Goal: Information Seeking & Learning: Find specific fact

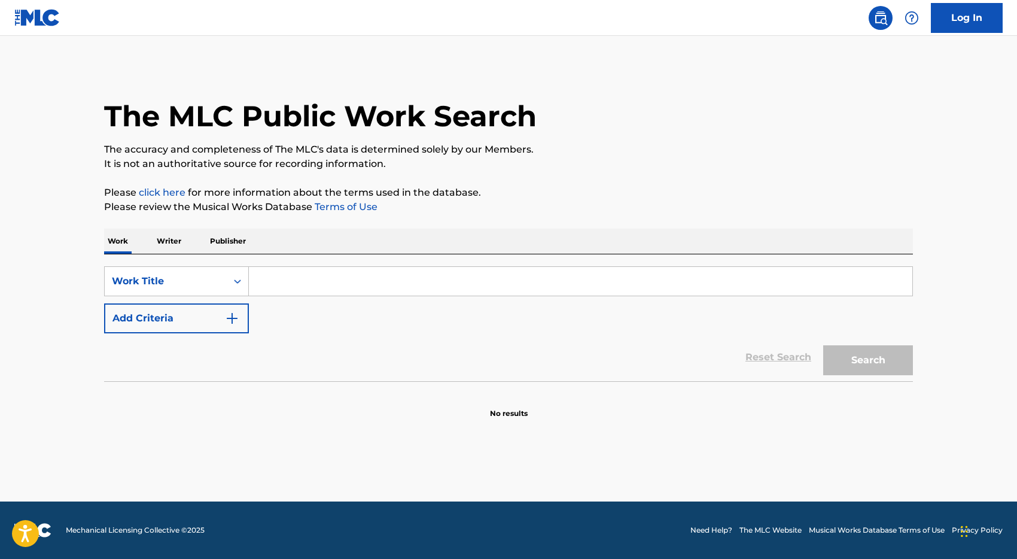
click at [281, 275] on input "Search Form" at bounding box center [581, 281] width 664 height 29
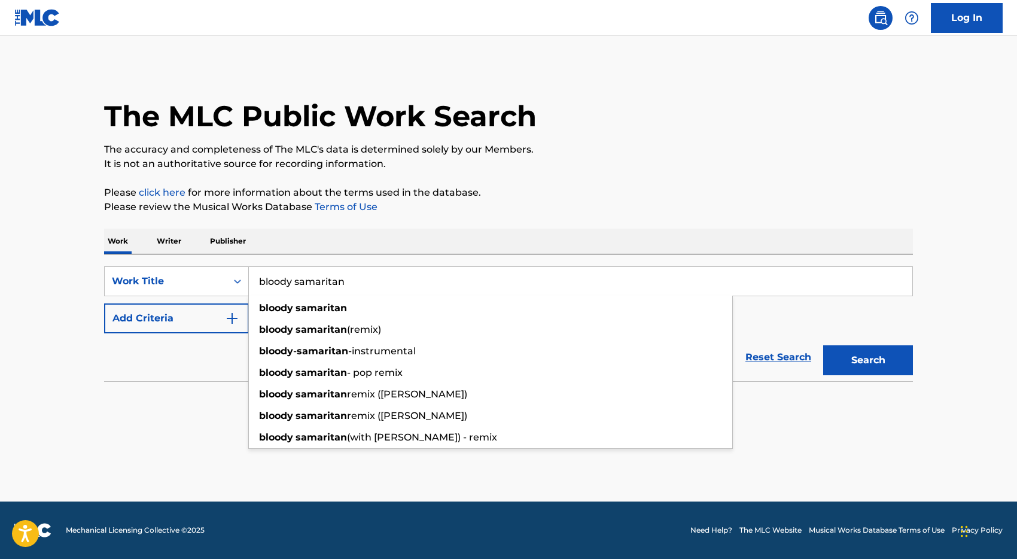
type input "bloody samaritan"
click at [823, 345] on button "Search" at bounding box center [868, 360] width 90 height 30
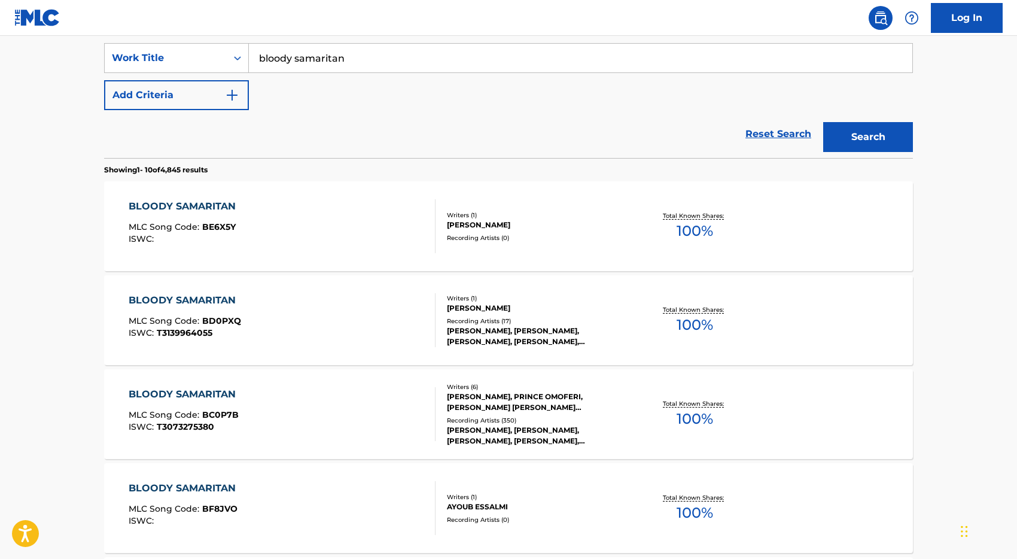
scroll to position [229, 0]
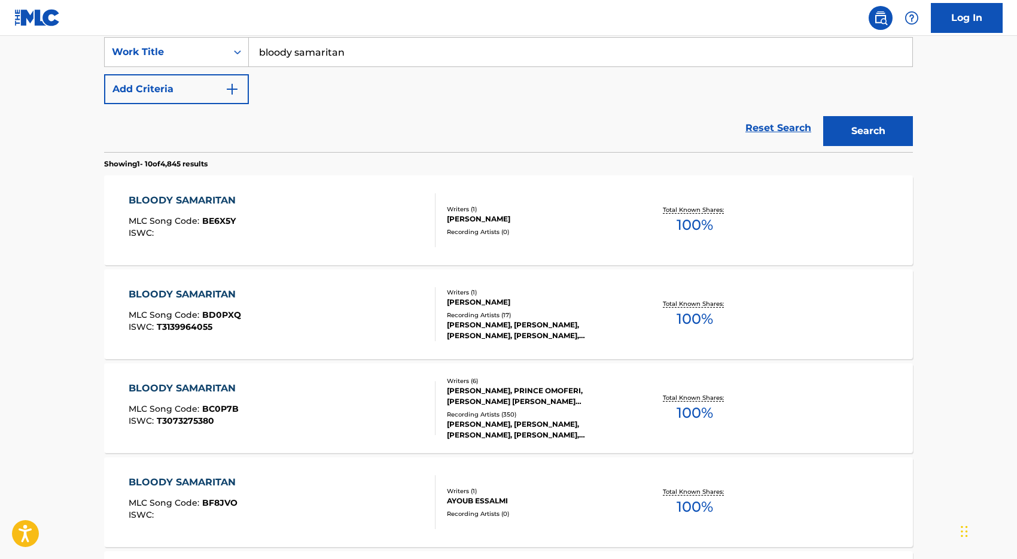
click at [340, 411] on div "BLOODY SAMARITAN MLC Song Code : BC0P7B ISWC : T3073275380" at bounding box center [283, 408] width 308 height 54
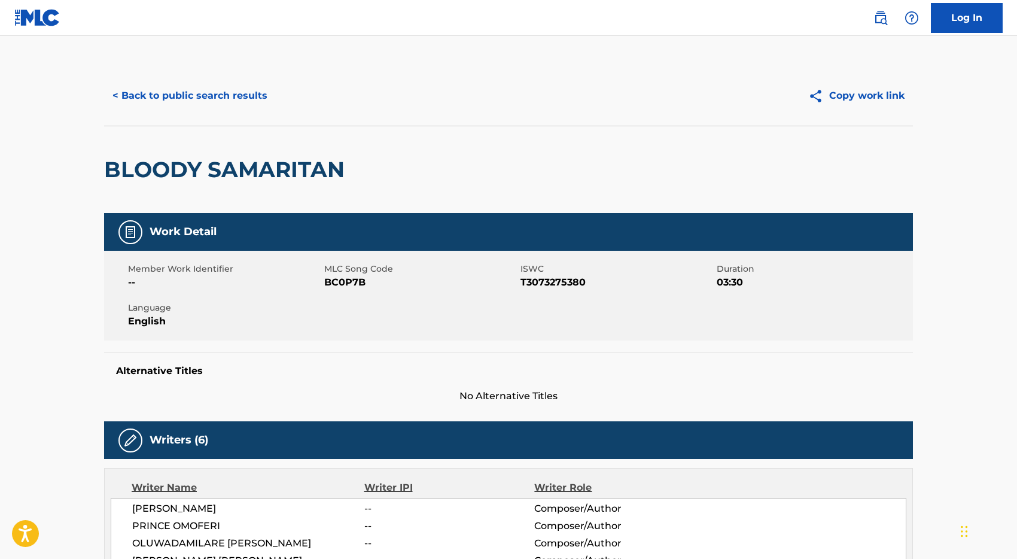
click at [157, 94] on button "< Back to public search results" at bounding box center [190, 96] width 172 height 30
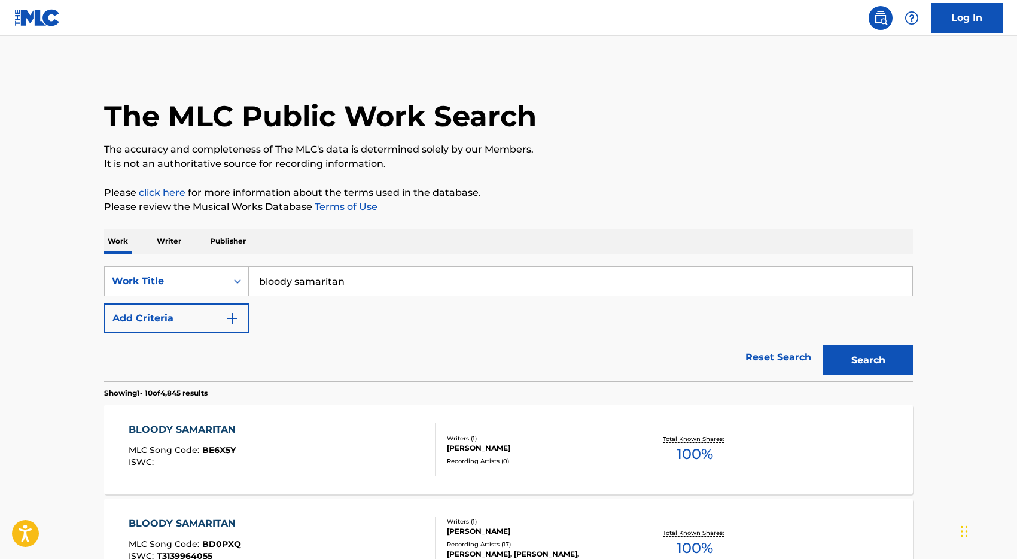
click at [310, 285] on input "bloody samaritan" at bounding box center [581, 281] width 664 height 29
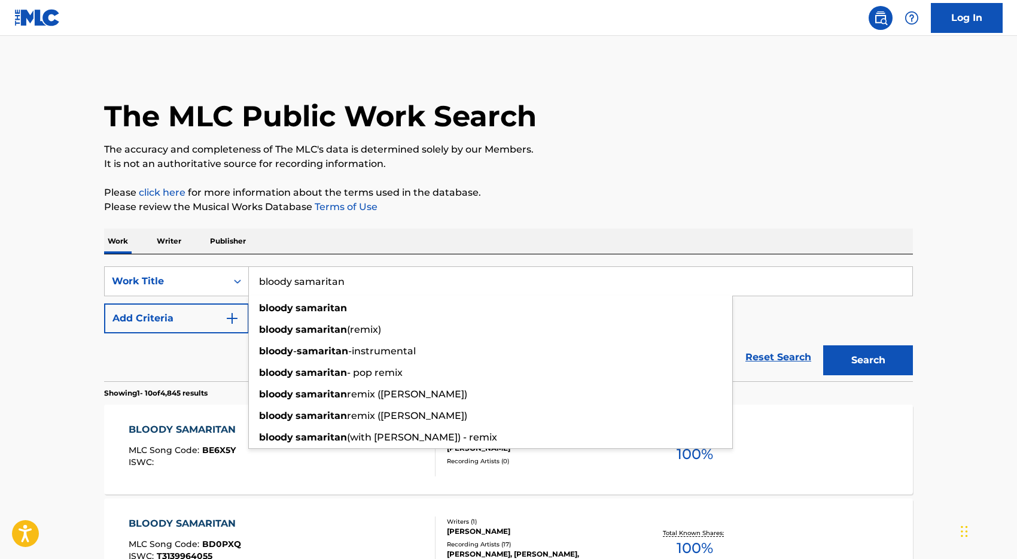
click at [310, 285] on input "bloody samaritan" at bounding box center [581, 281] width 664 height 29
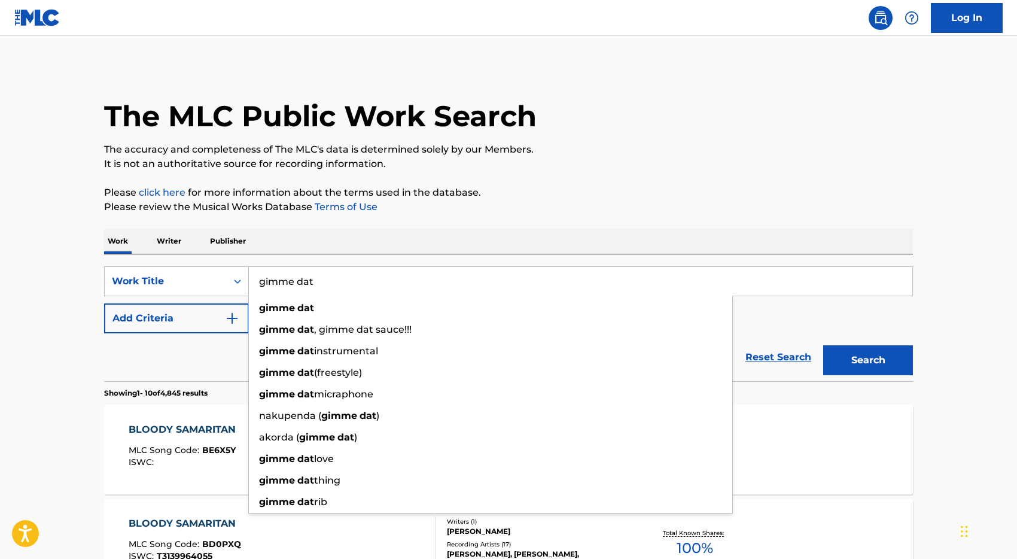
type input "gimme dat"
click at [184, 349] on div "Reset Search Search" at bounding box center [508, 357] width 809 height 48
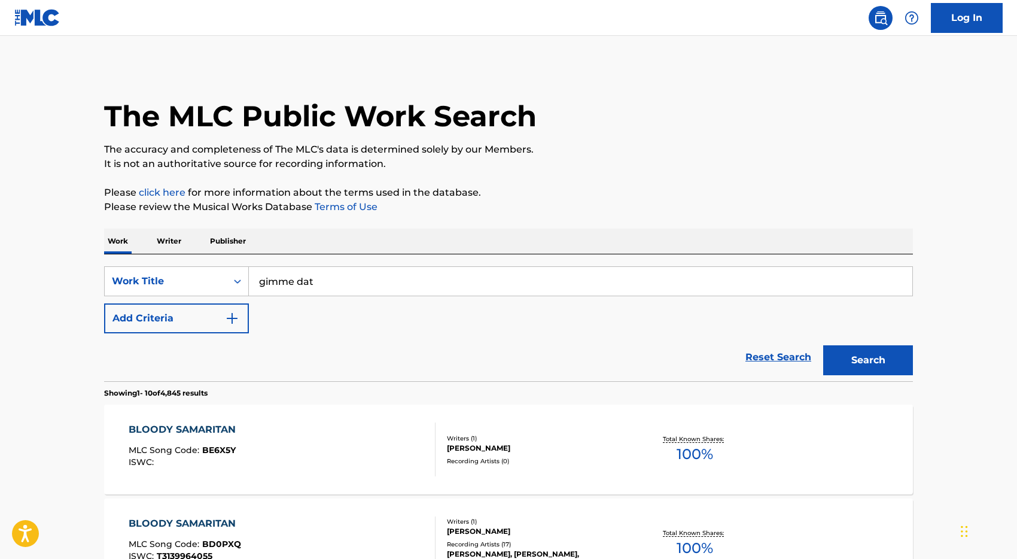
click at [214, 320] on button "Add Criteria" at bounding box center [176, 318] width 145 height 30
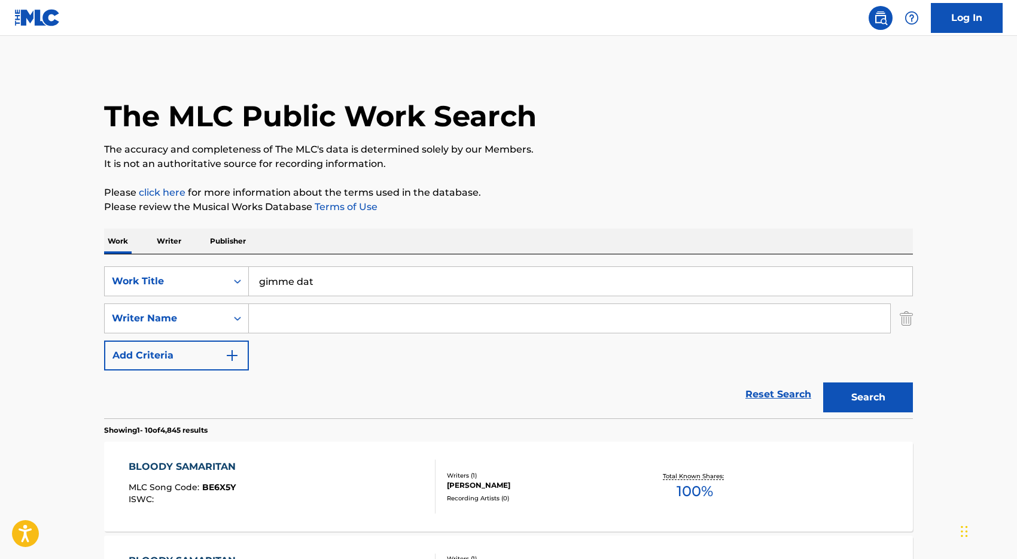
click at [278, 319] on input "Search Form" at bounding box center [569, 318] width 641 height 29
click at [331, 309] on input "Search Form" at bounding box center [569, 318] width 641 height 29
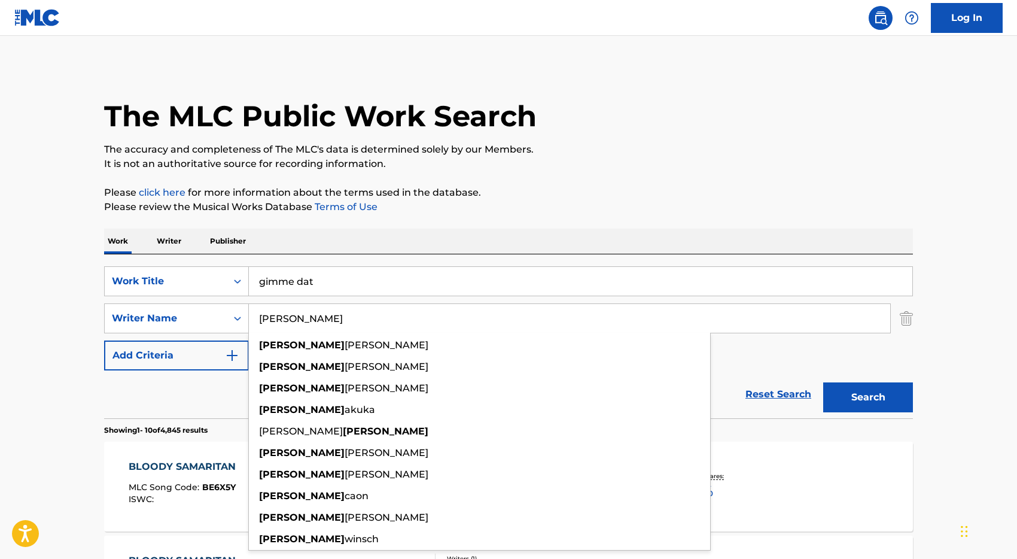
type input "[PERSON_NAME]"
click at [823, 382] on button "Search" at bounding box center [868, 397] width 90 height 30
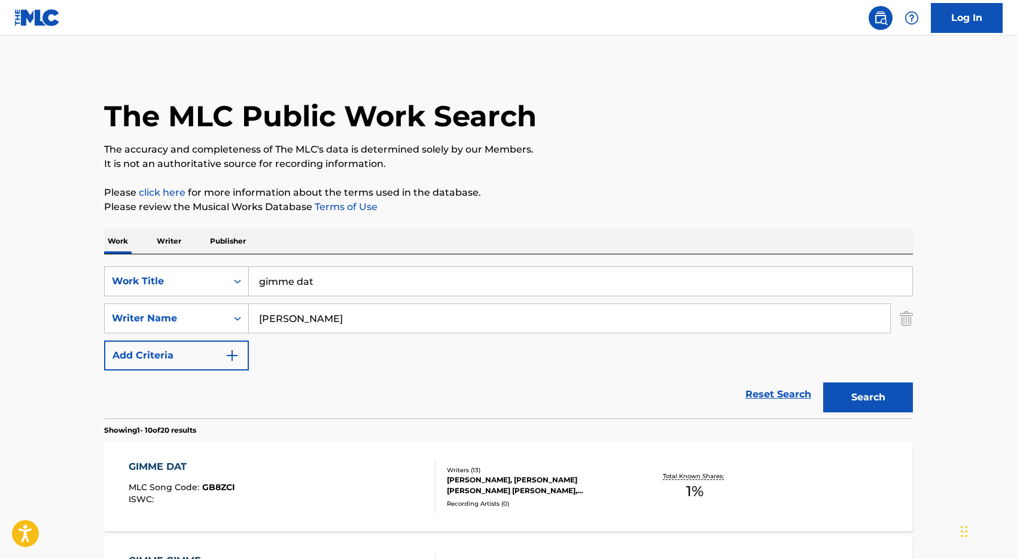
click at [171, 400] on div "Reset Search Search" at bounding box center [508, 394] width 809 height 48
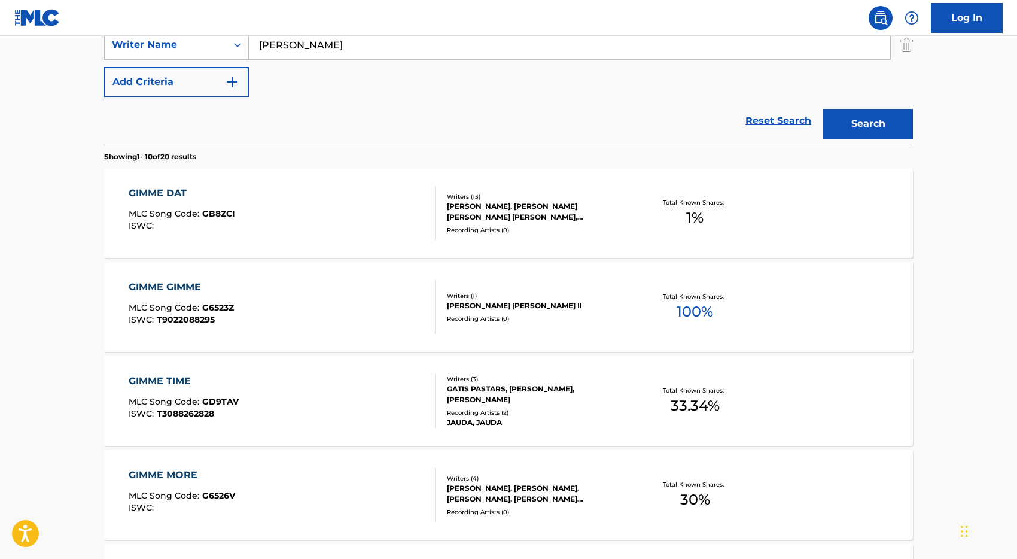
scroll to position [276, 0]
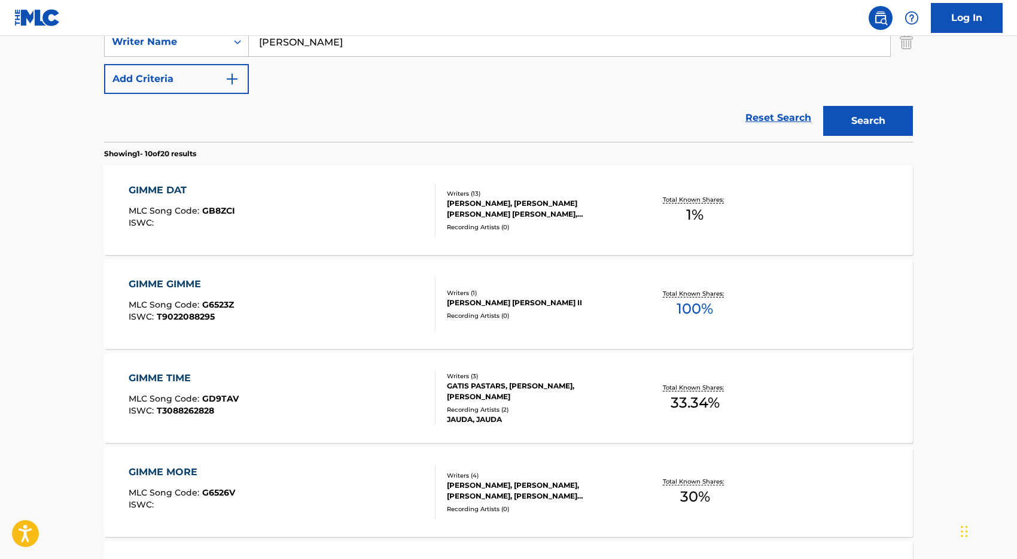
click at [325, 193] on div "GIMME DAT MLC Song Code : GB8ZCI ISWC :" at bounding box center [283, 210] width 308 height 54
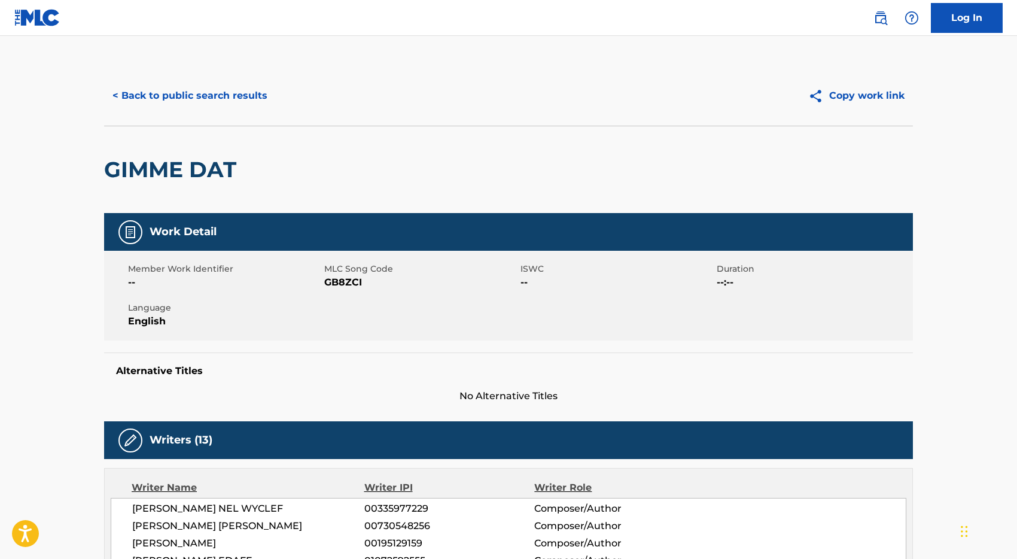
click at [196, 92] on button "< Back to public search results" at bounding box center [190, 96] width 172 height 30
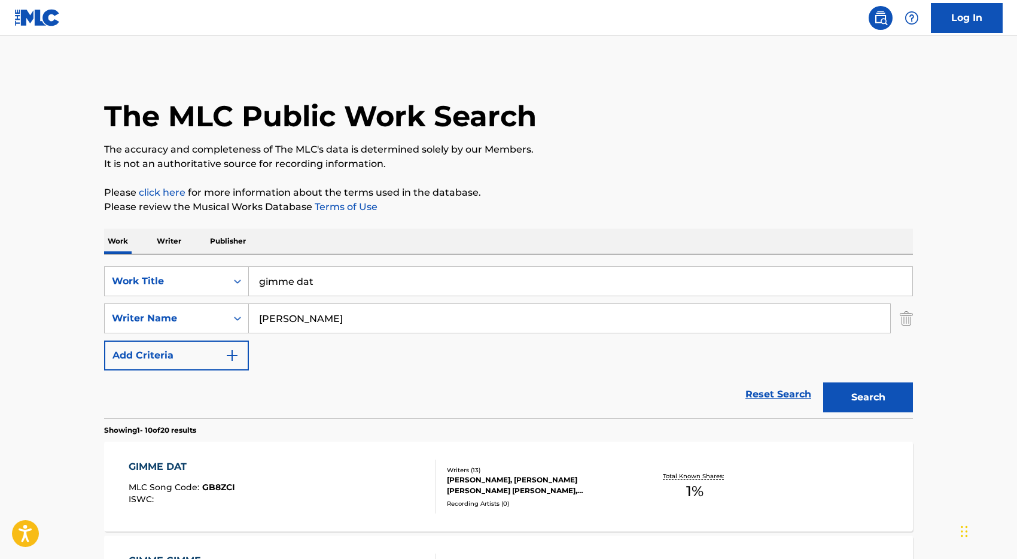
click at [330, 283] on input "gimme dat" at bounding box center [581, 281] width 664 height 29
click at [330, 282] on input "gimme dat" at bounding box center [581, 281] width 664 height 29
click at [278, 282] on input "hopt body" at bounding box center [581, 281] width 664 height 29
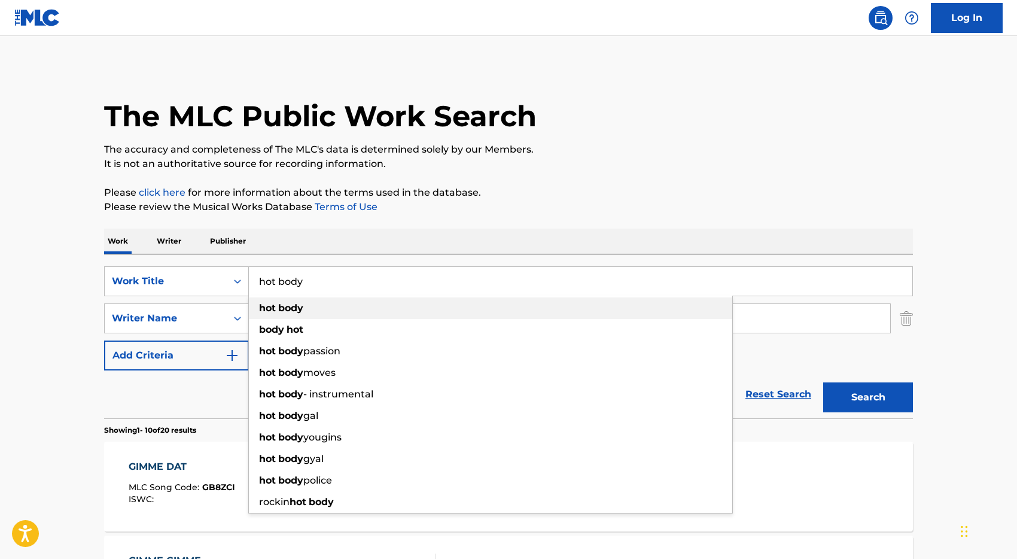
type input "hot body"
click at [267, 306] on strong "hot" at bounding box center [267, 307] width 17 height 11
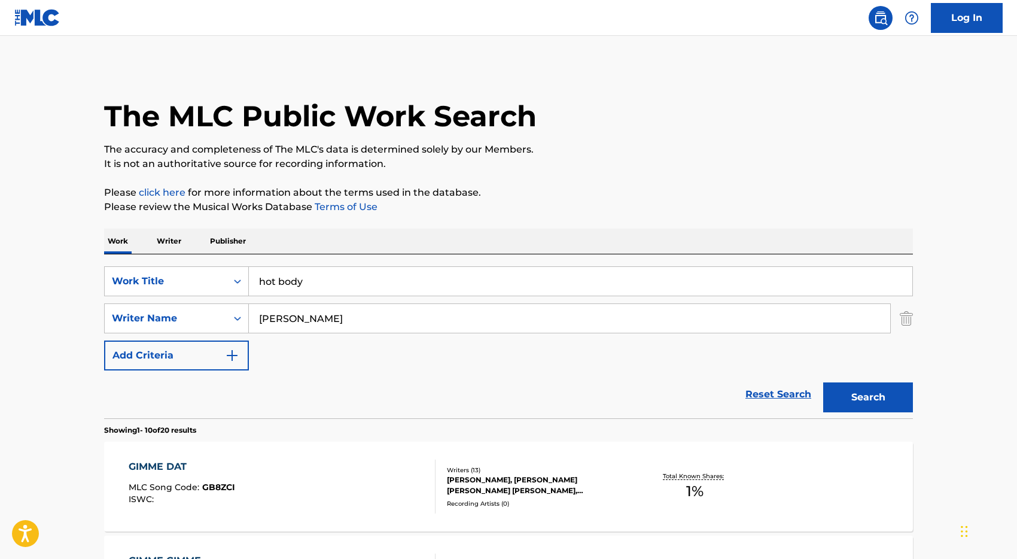
click at [307, 326] on input "[PERSON_NAME]" at bounding box center [569, 318] width 641 height 29
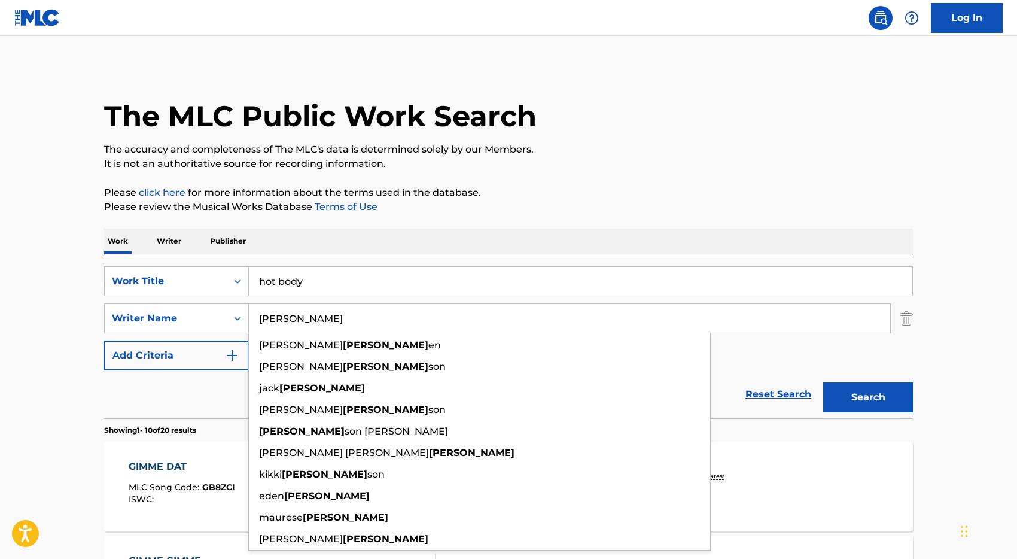
type input "\"
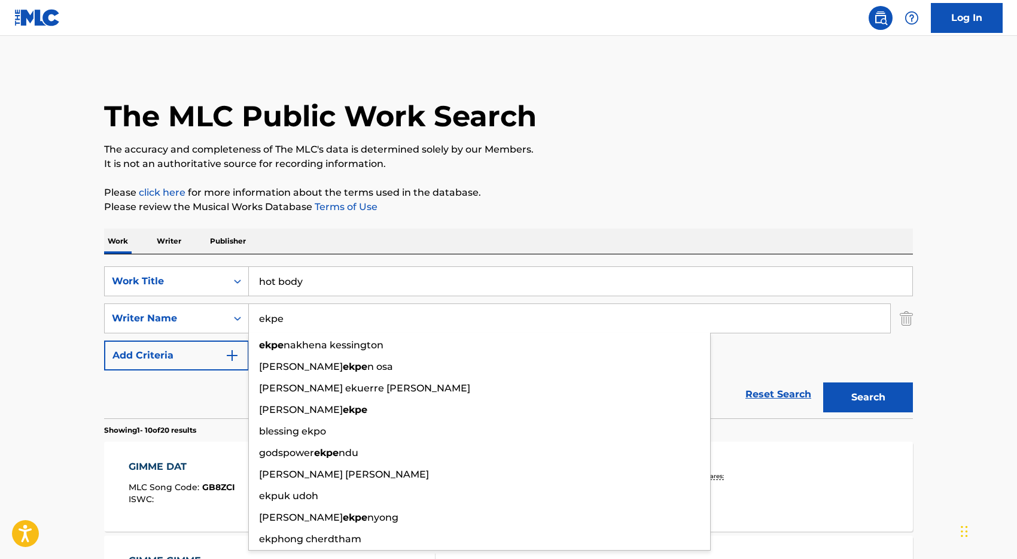
type input "ekpe"
click at [823, 382] on button "Search" at bounding box center [868, 397] width 90 height 30
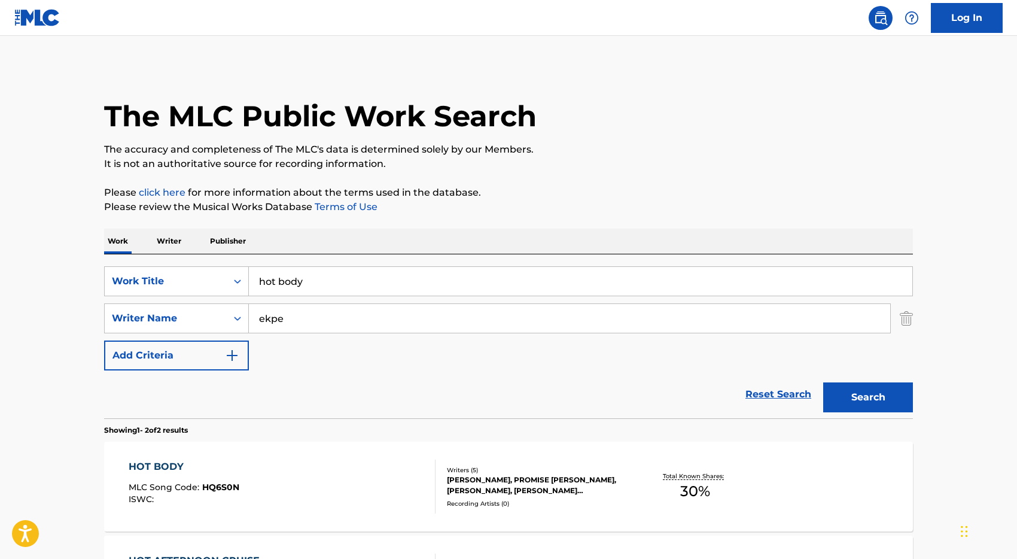
click at [174, 394] on div "Reset Search Search" at bounding box center [508, 394] width 809 height 48
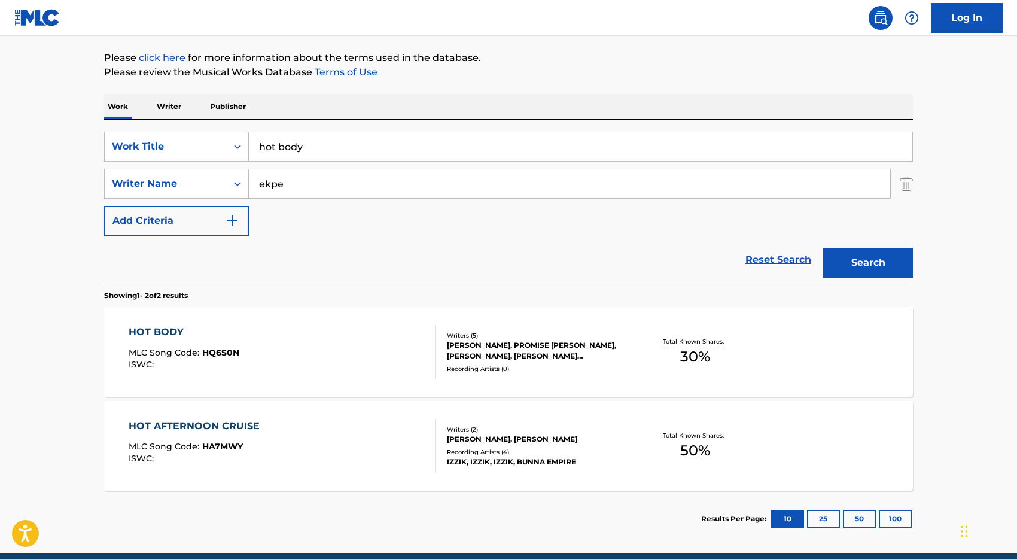
scroll to position [186, 0]
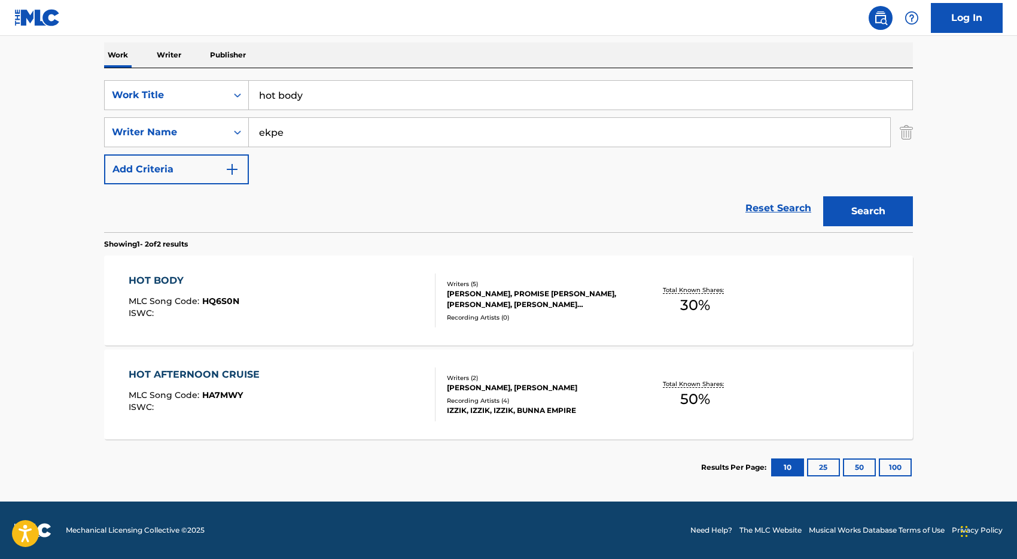
click at [379, 306] on div "HOT BODY MLC Song Code : HQ6S0N ISWC :" at bounding box center [283, 300] width 308 height 54
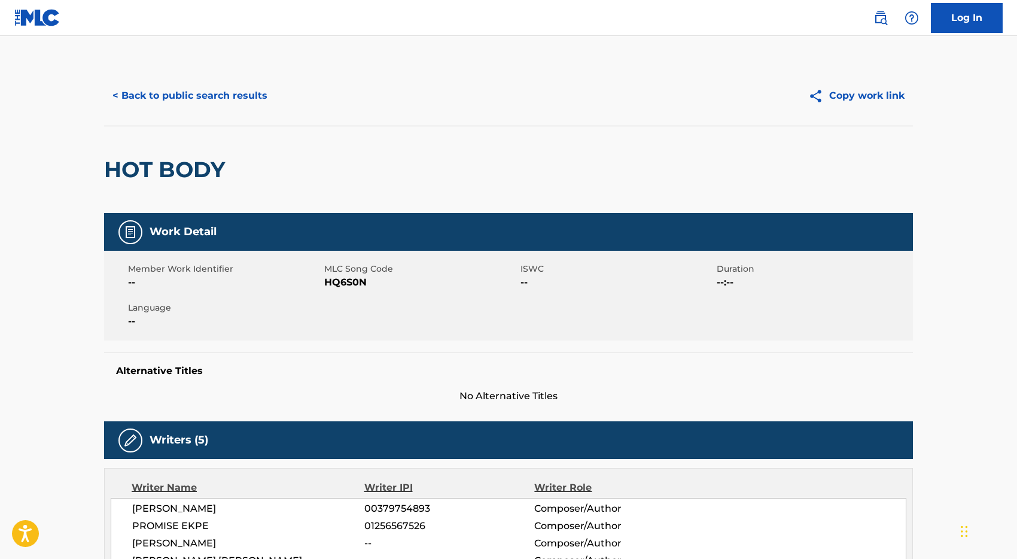
click at [203, 96] on button "< Back to public search results" at bounding box center [190, 96] width 172 height 30
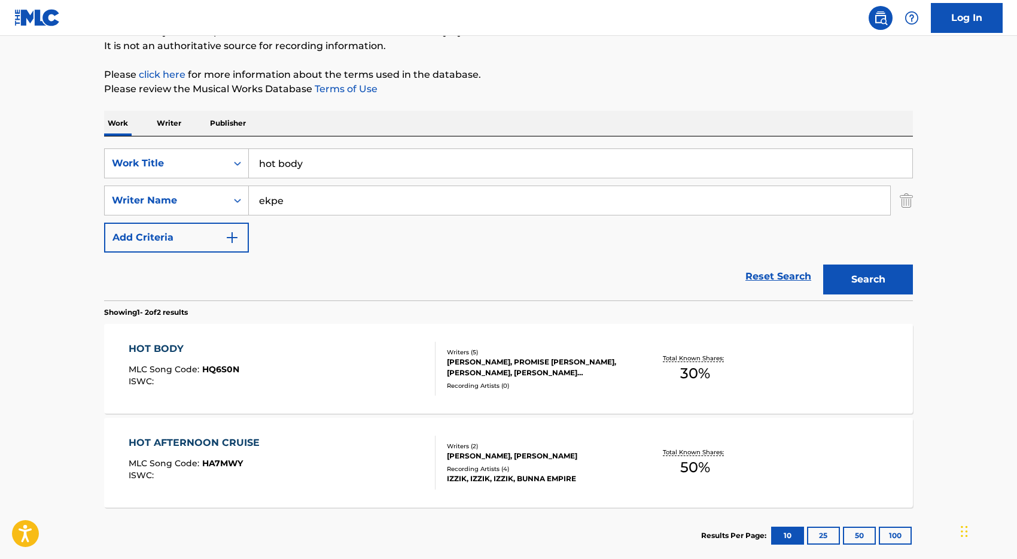
click at [327, 170] on input "hot body" at bounding box center [581, 163] width 664 height 29
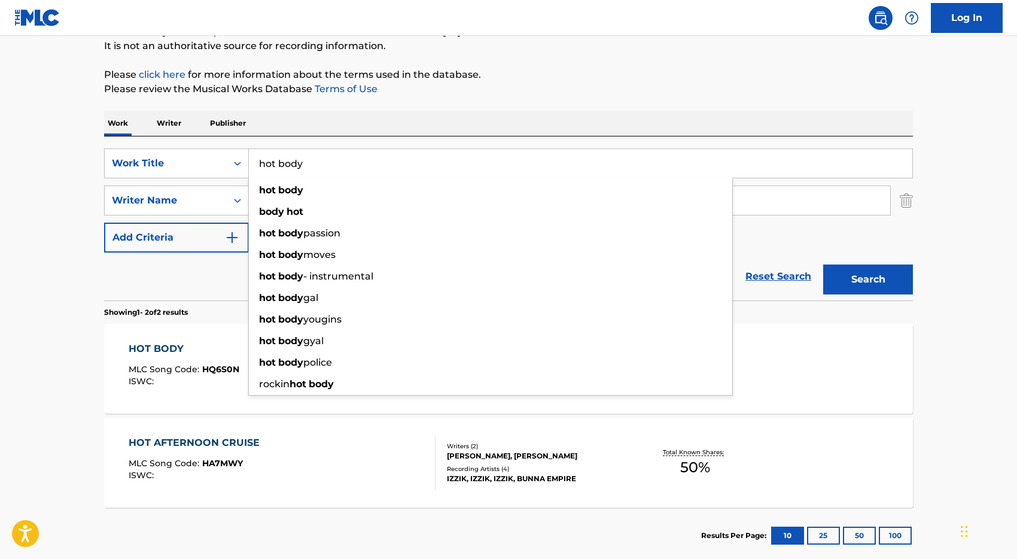
paste input "Sabilit"
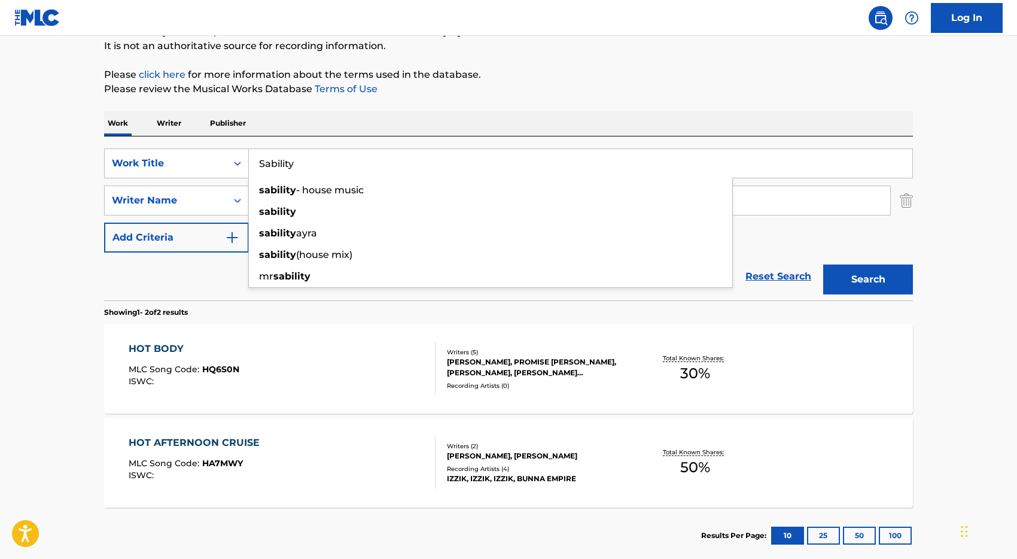
type input "Sability"
click at [223, 276] on div "Reset Search Search" at bounding box center [508, 277] width 809 height 48
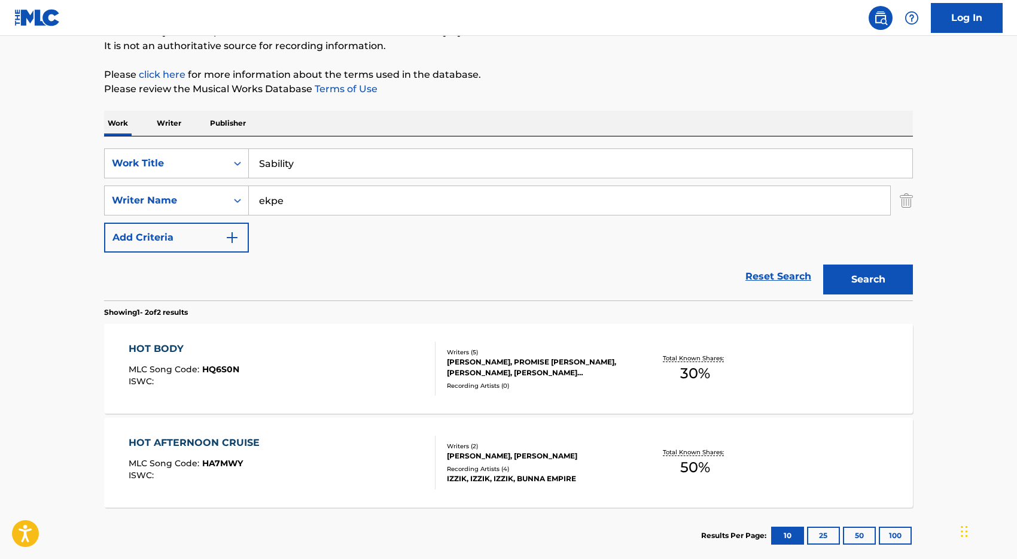
click at [306, 202] on input "ekpe" at bounding box center [569, 200] width 641 height 29
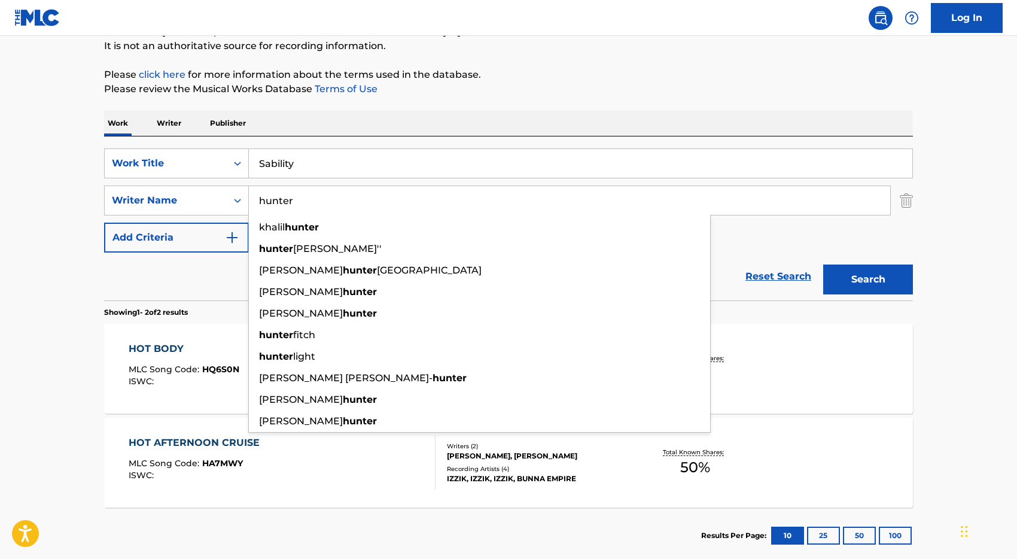
type input "hunter"
click at [823, 264] on button "Search" at bounding box center [868, 279] width 90 height 30
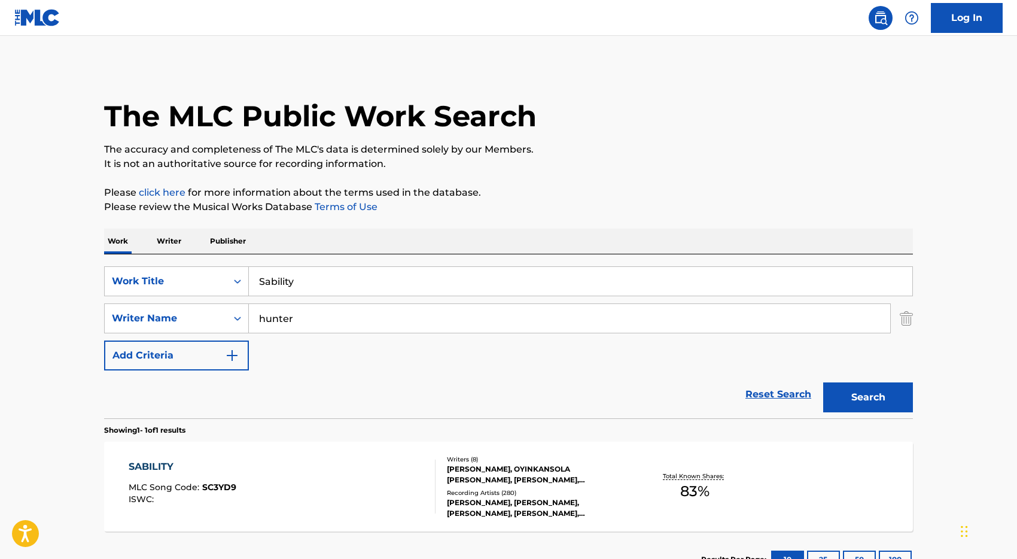
scroll to position [92, 0]
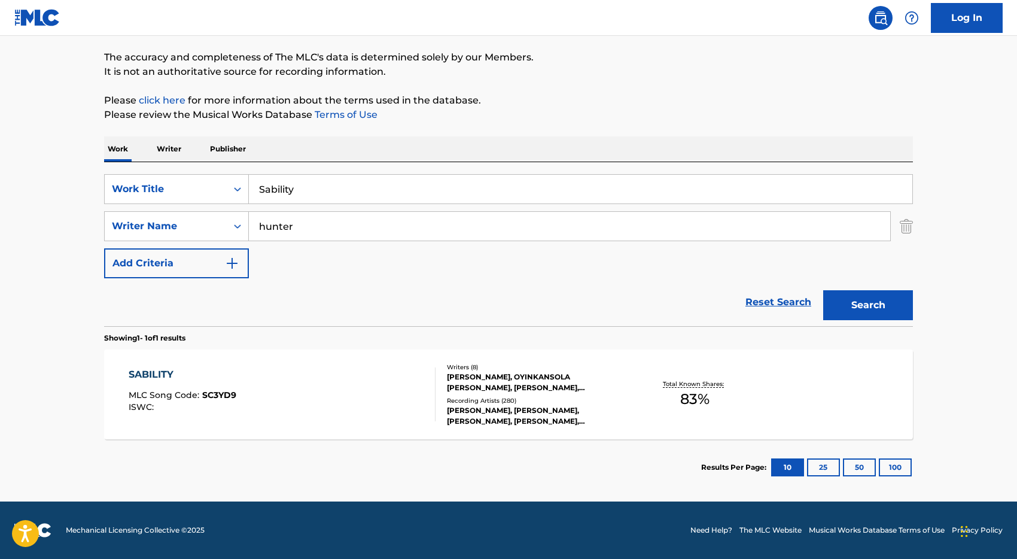
click at [342, 389] on div "SABILITY MLC Song Code : SC3YD9 ISWC :" at bounding box center [283, 394] width 308 height 54
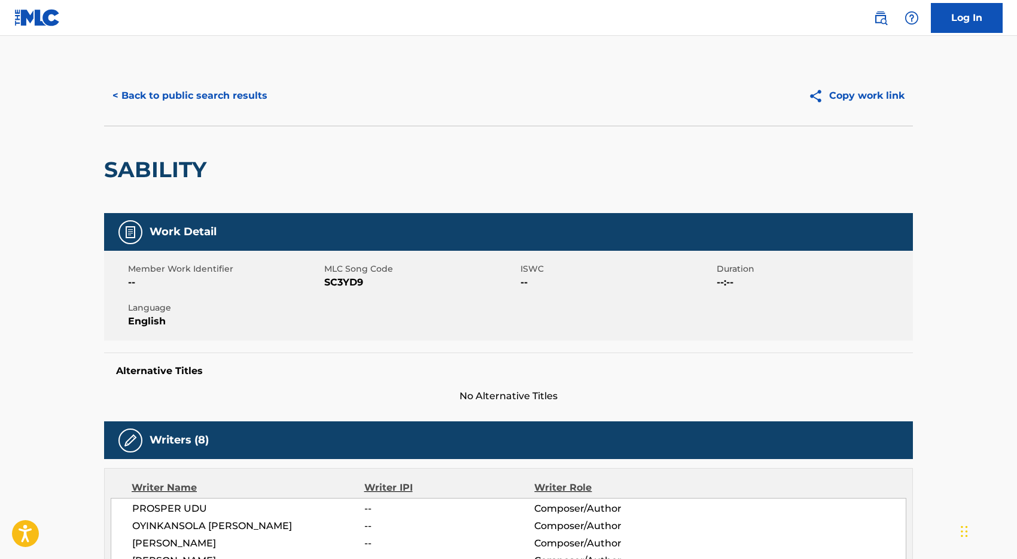
click at [251, 88] on button "< Back to public search results" at bounding box center [190, 96] width 172 height 30
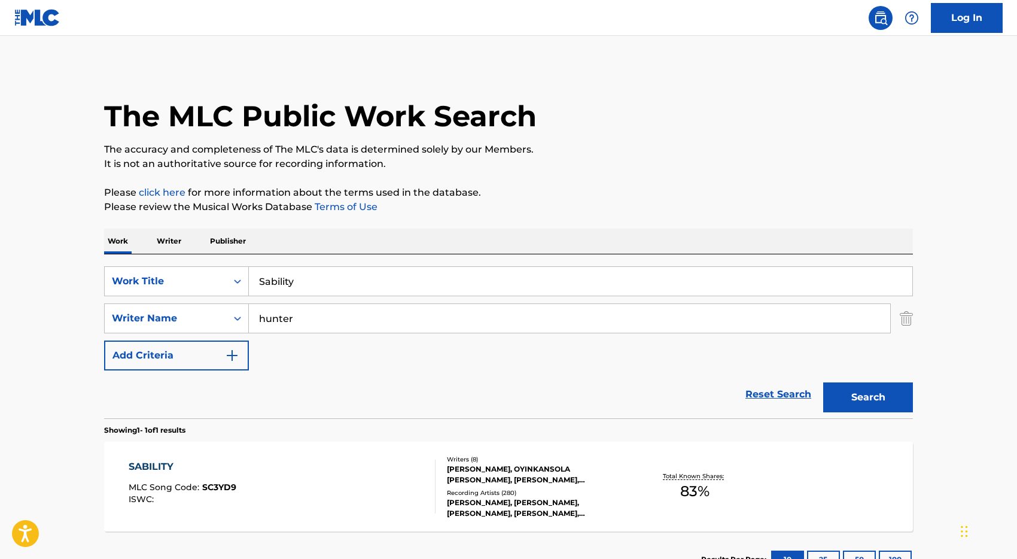
scroll to position [24, 0]
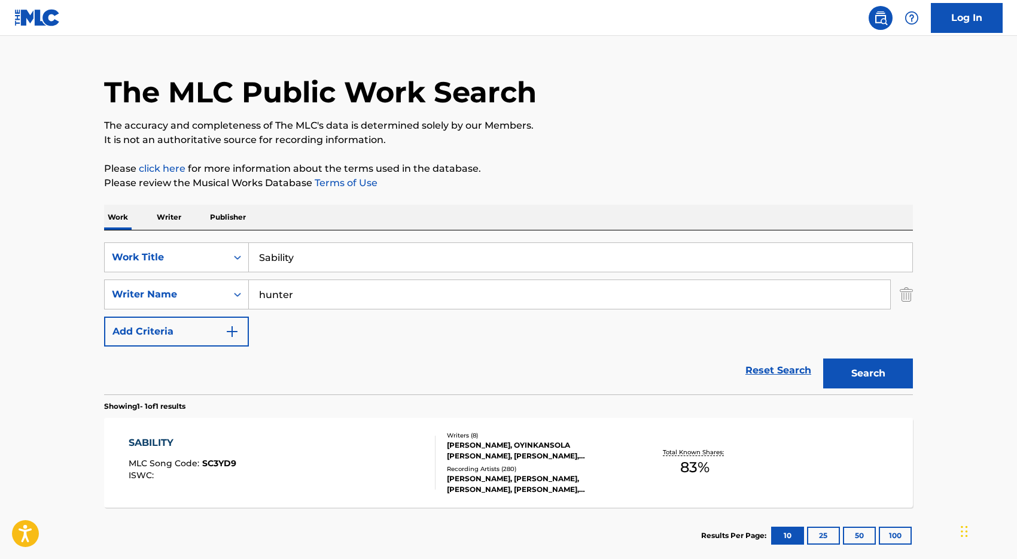
click at [302, 290] on input "hunter" at bounding box center [569, 294] width 641 height 29
click at [314, 253] on input "Sability" at bounding box center [581, 257] width 664 height 29
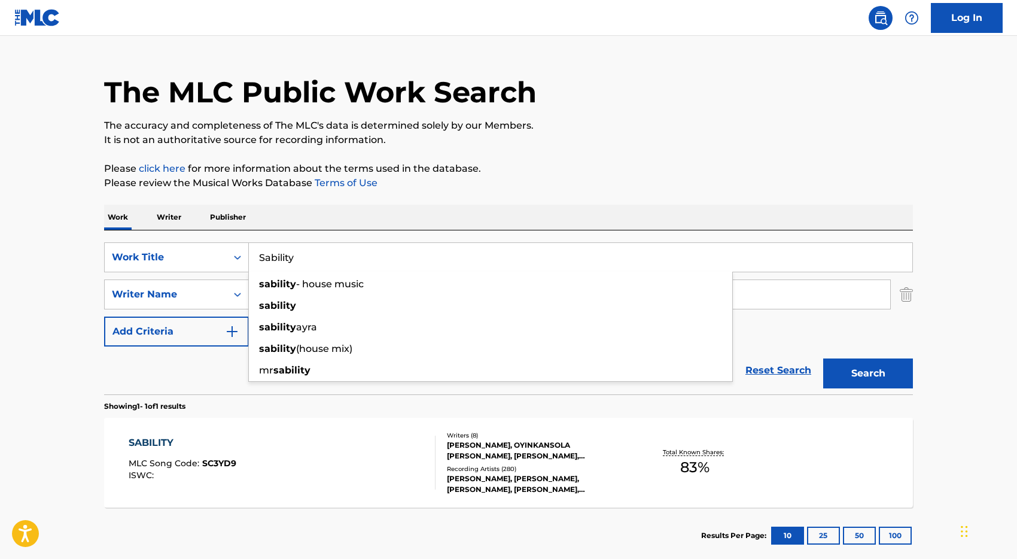
paste input "[PERSON_NAME] / Oyinkansola [PERSON_NAME] / Prince [PERSON_NAME] / [PERSON_NAME]"
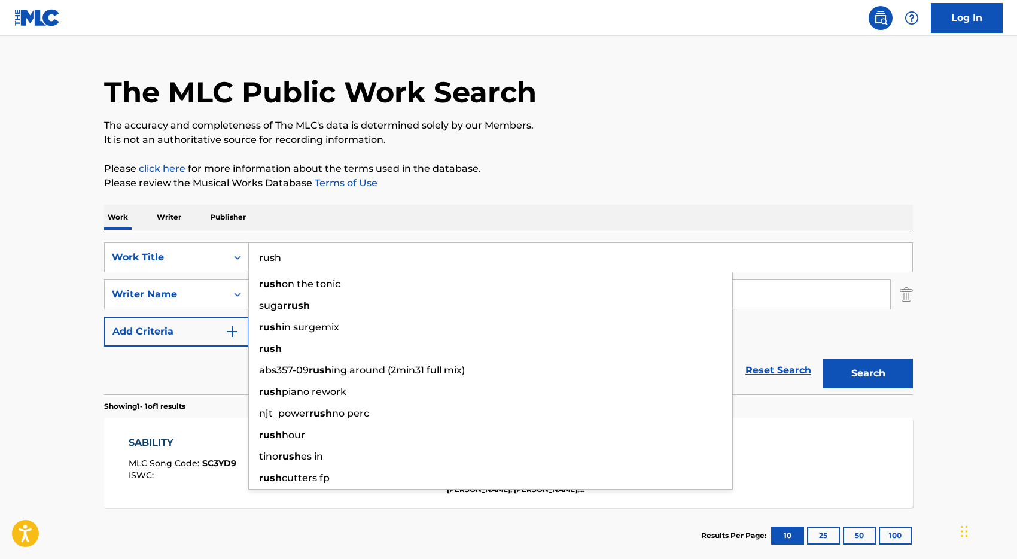
type input "rush"
click at [171, 380] on div "Reset Search Search" at bounding box center [508, 370] width 809 height 48
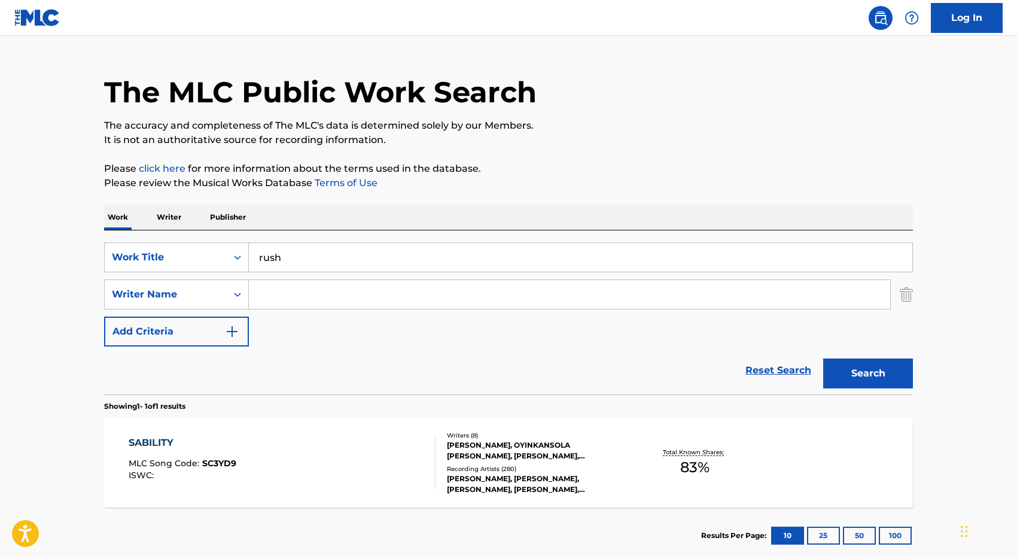
click at [293, 291] on input "Search Form" at bounding box center [569, 294] width 641 height 29
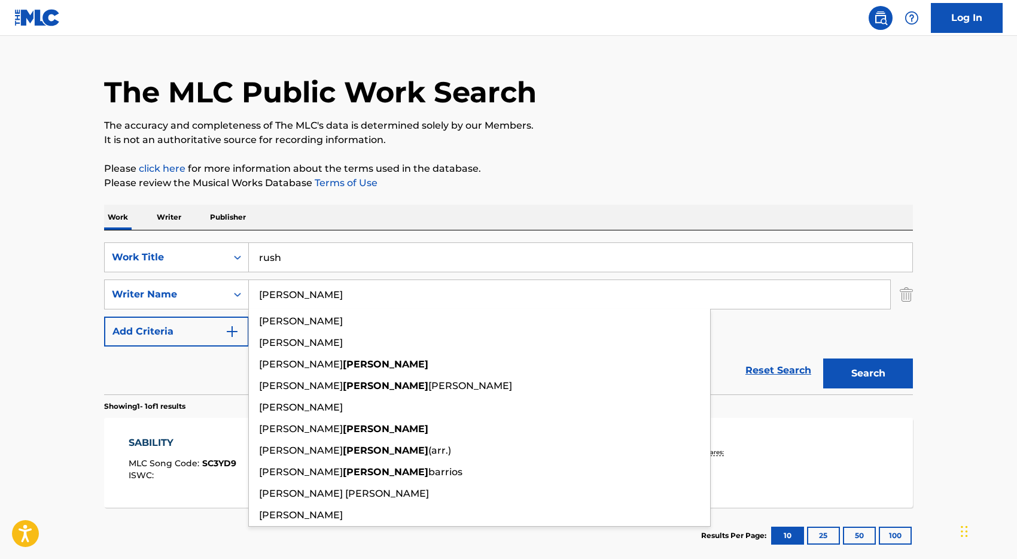
type input "[PERSON_NAME]"
click at [823, 358] on button "Search" at bounding box center [868, 373] width 90 height 30
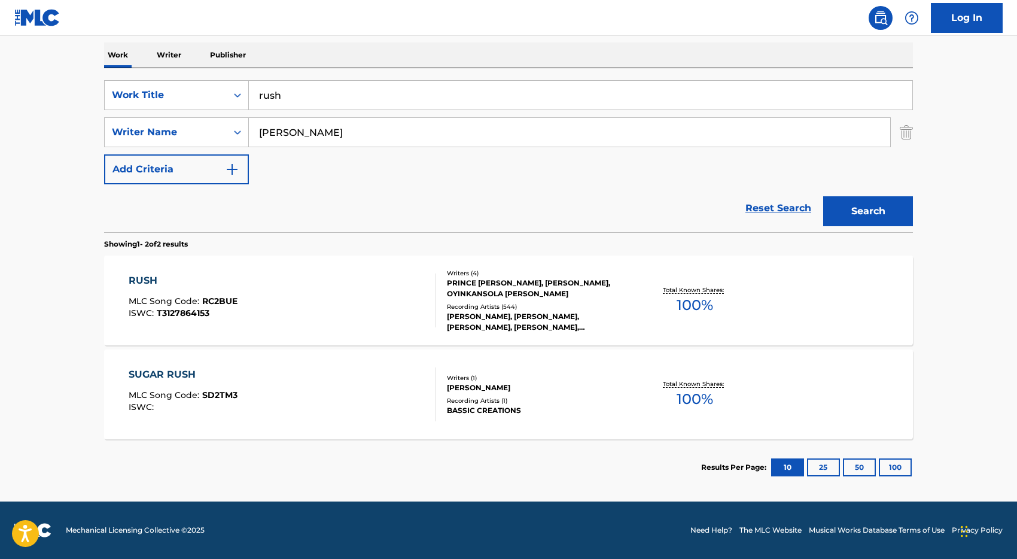
scroll to position [185, 0]
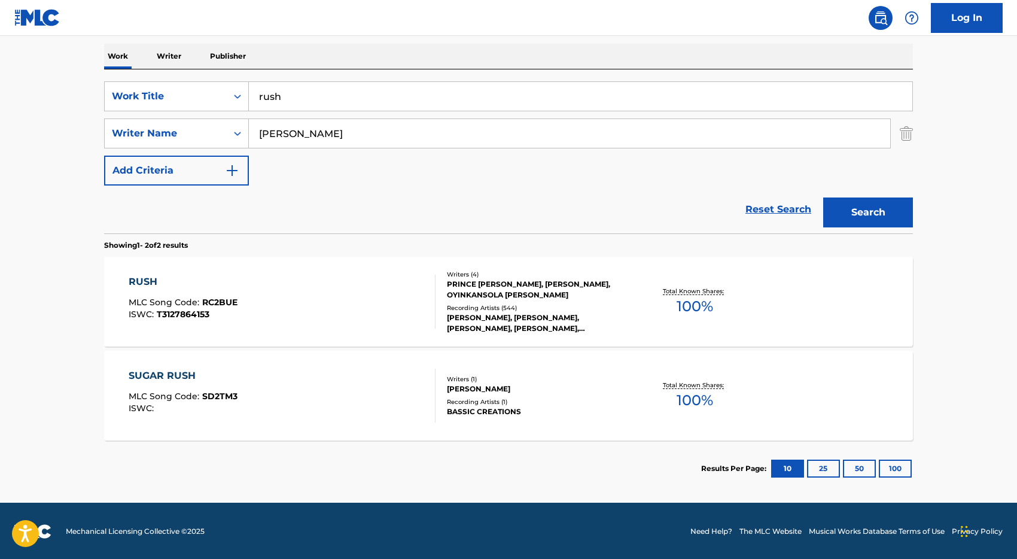
click at [343, 297] on div "RUSH MLC Song Code : RC2BUE ISWC : T3127864153" at bounding box center [283, 302] width 308 height 54
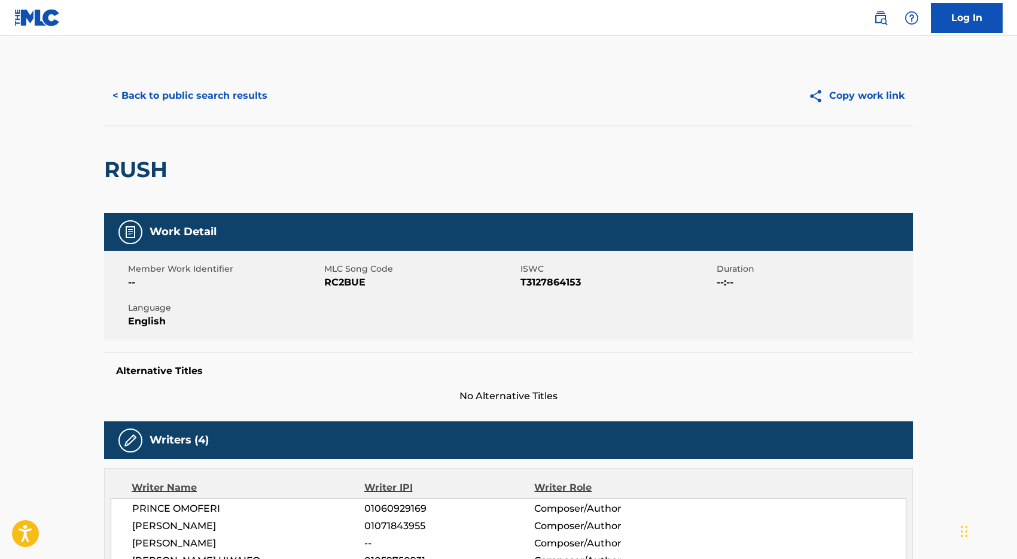
click at [167, 86] on button "< Back to public search results" at bounding box center [190, 96] width 172 height 30
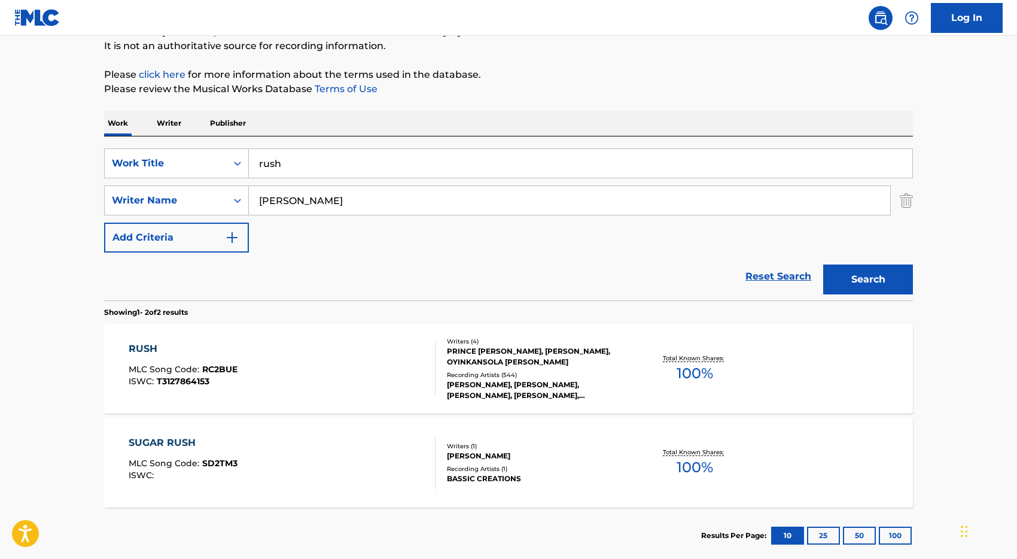
click at [364, 163] on input "rush" at bounding box center [581, 163] width 664 height 29
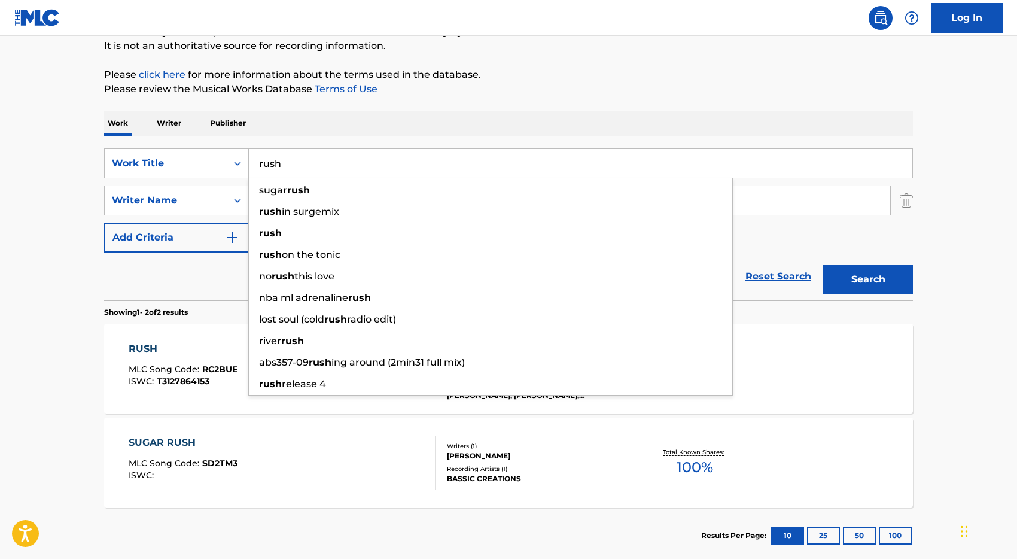
click at [364, 163] on input "rush" at bounding box center [581, 163] width 664 height 29
paste input "All the Love"
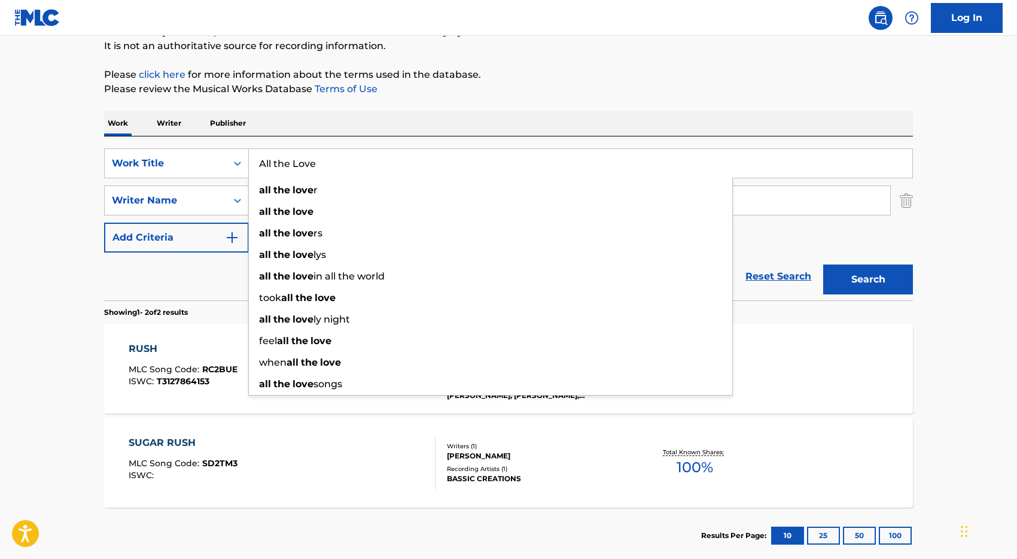
type input "All the Love"
click at [217, 250] on button "Add Criteria" at bounding box center [176, 238] width 145 height 30
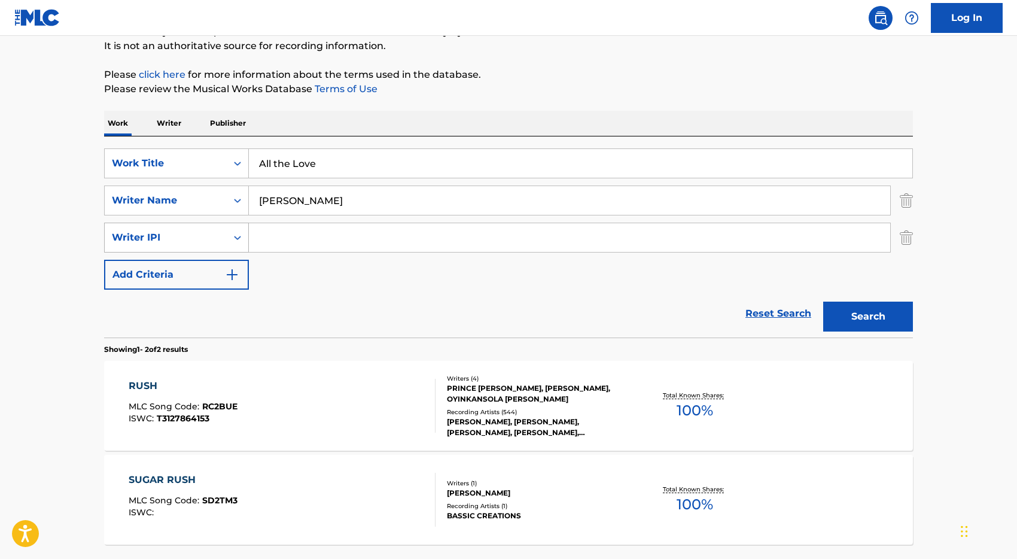
click at [229, 238] on div "Search Form" at bounding box center [238, 238] width 22 height 22
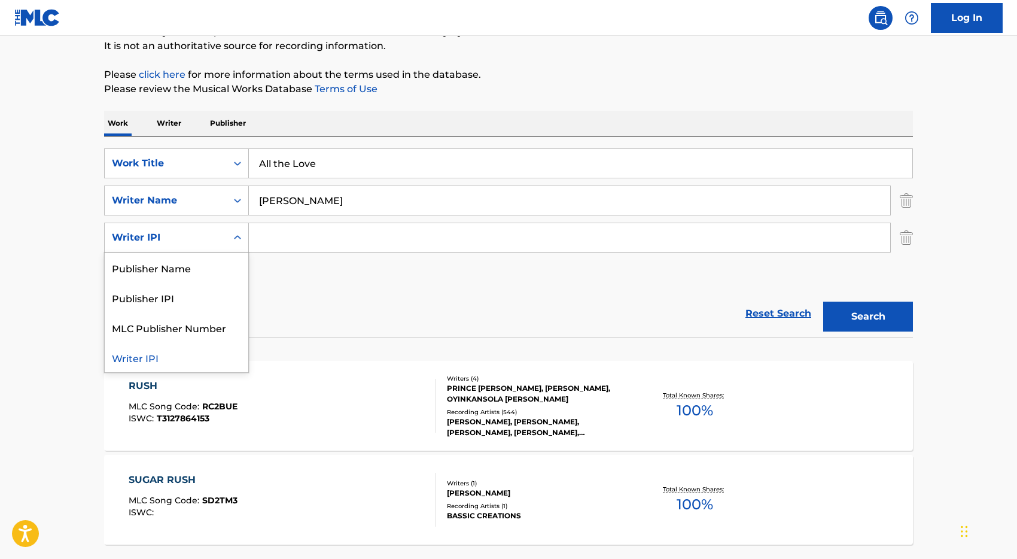
click at [316, 291] on div "Reset Search Search" at bounding box center [508, 314] width 809 height 48
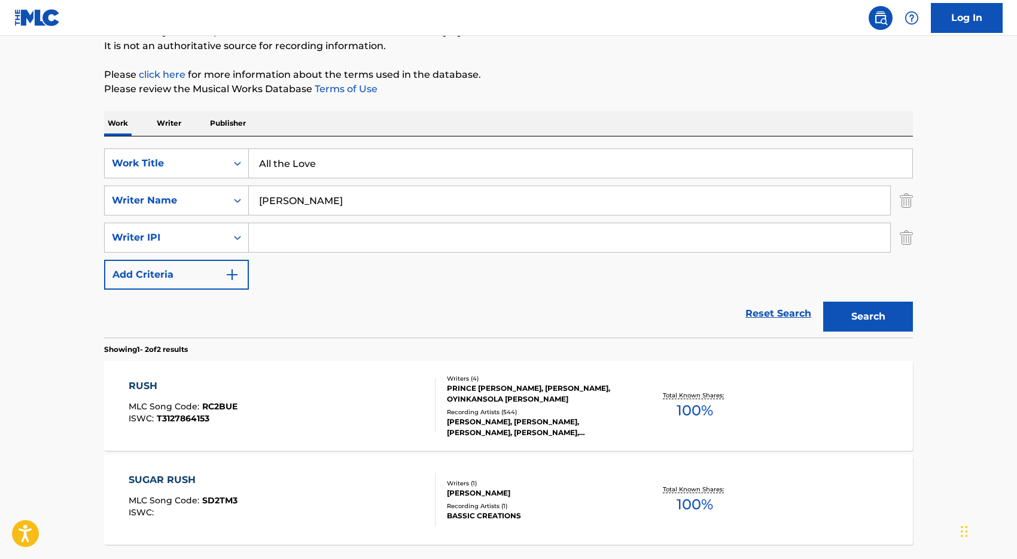
click at [907, 238] on img "Search Form" at bounding box center [906, 238] width 13 height 30
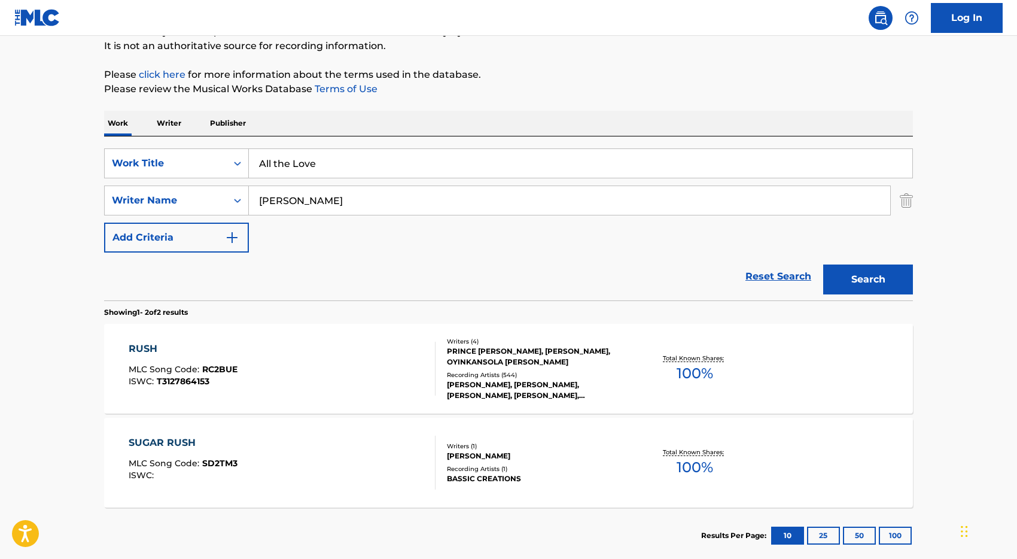
click at [308, 202] on input "[PERSON_NAME]" at bounding box center [569, 200] width 641 height 29
type input "udu"
click at [823, 264] on button "Search" at bounding box center [868, 279] width 90 height 30
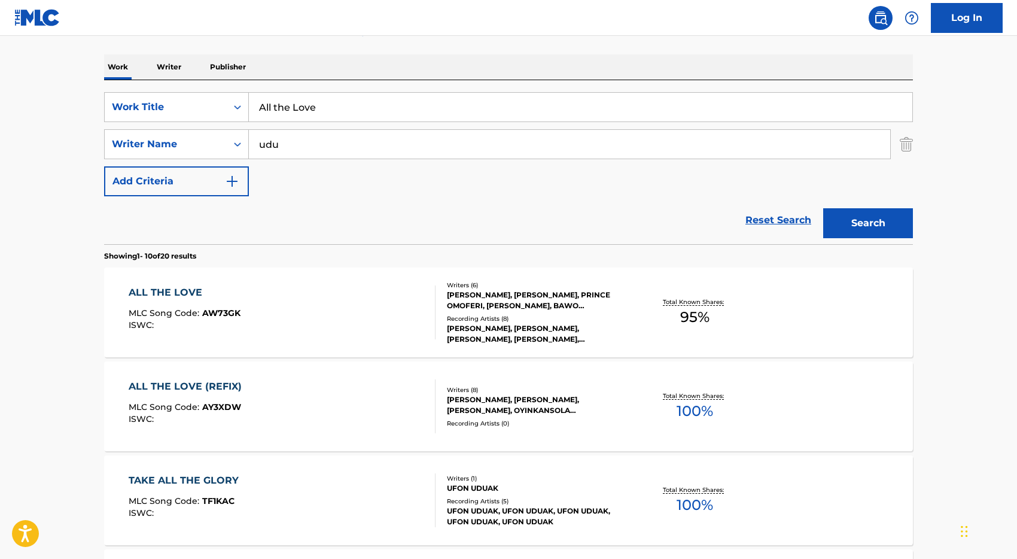
scroll to position [183, 0]
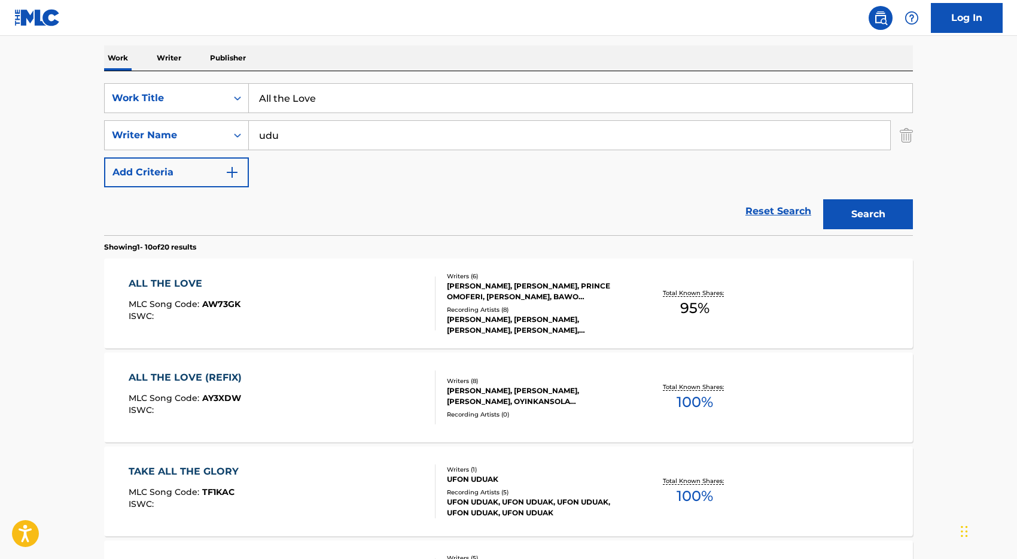
click at [328, 325] on div "ALL THE LOVE MLC Song Code : AW73GK ISWC :" at bounding box center [283, 303] width 308 height 54
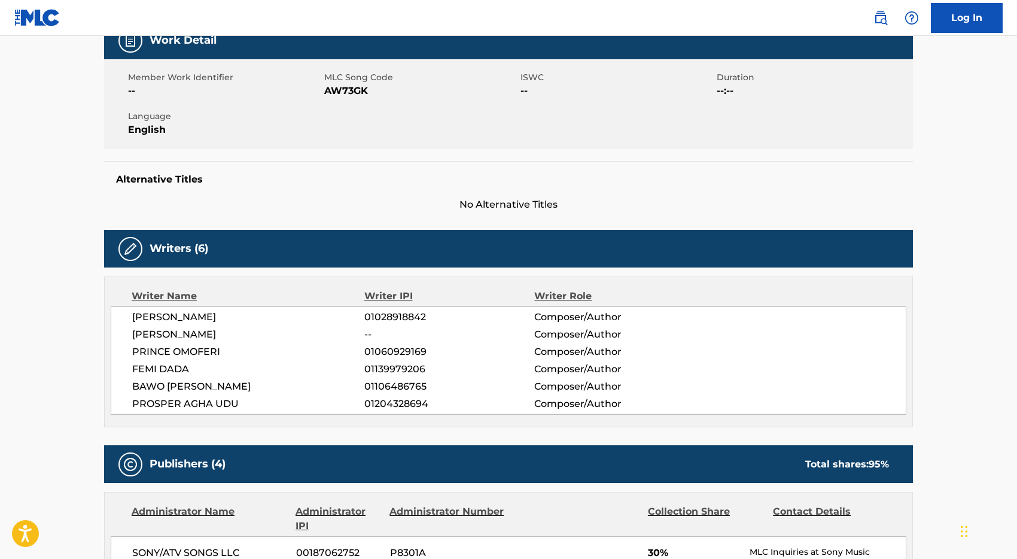
scroll to position [192, 0]
